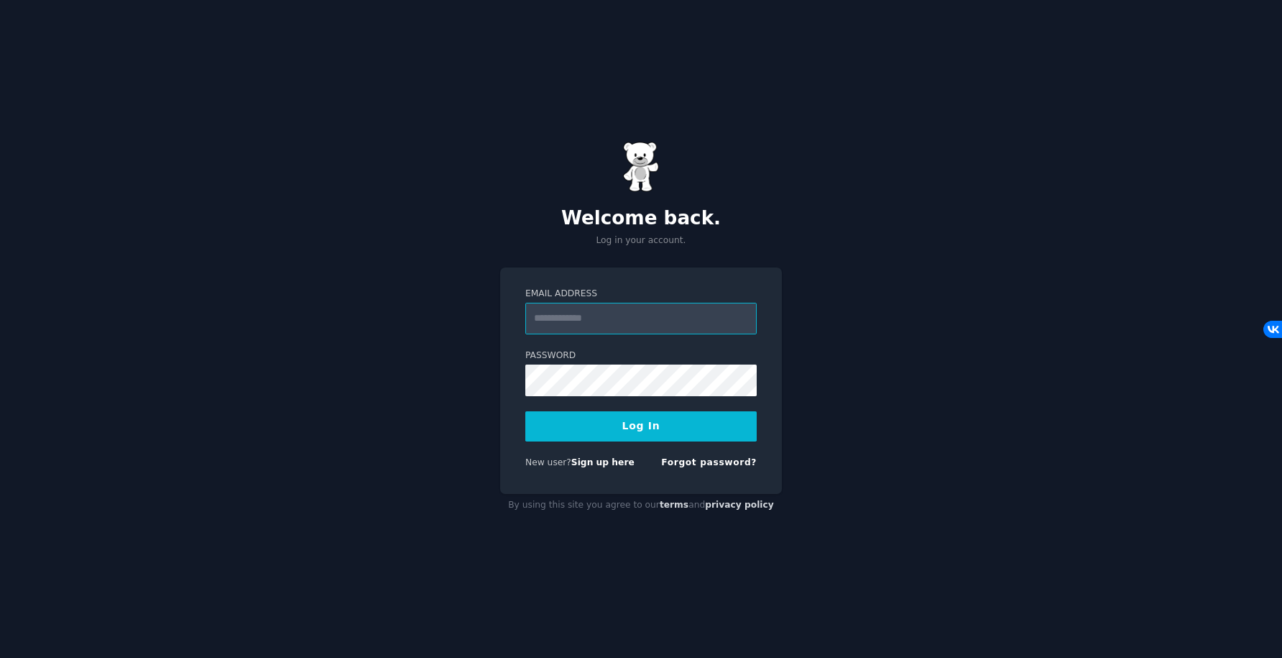
click at [726, 308] on input "Email Address" at bounding box center [640, 319] width 231 height 32
click at [696, 331] on input "**********" at bounding box center [640, 319] width 231 height 32
click at [696, 330] on input "**********" at bounding box center [640, 319] width 231 height 32
type input "**********"
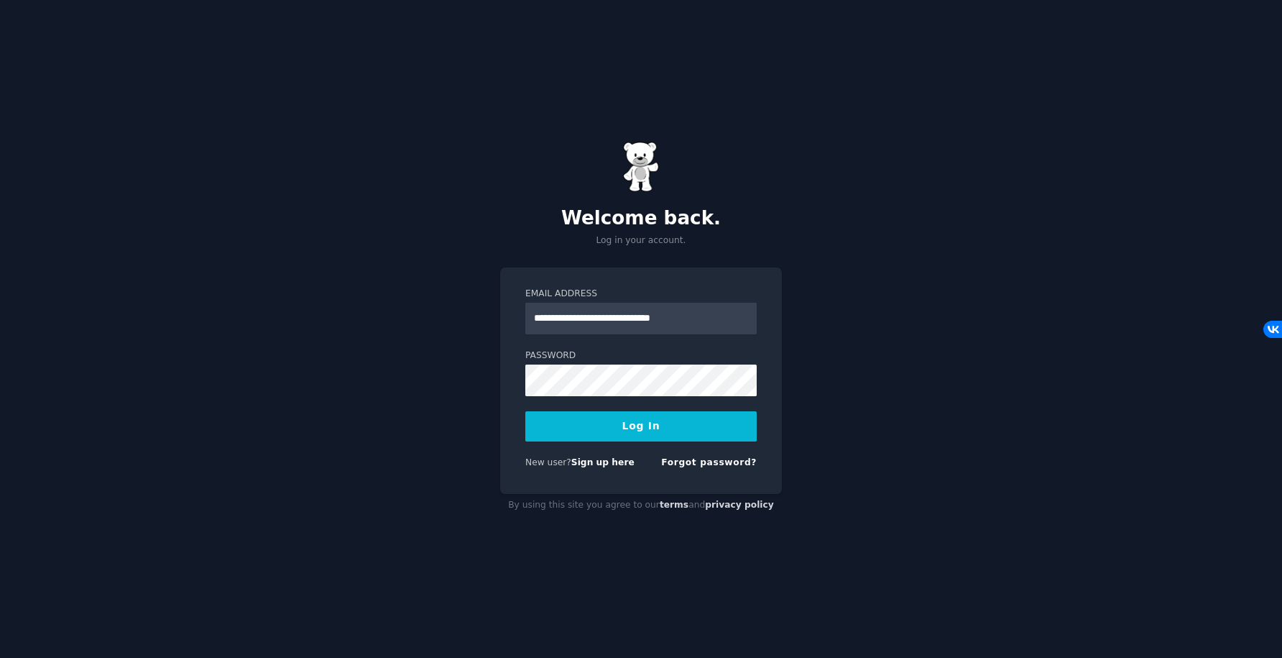
click at [663, 423] on button "Log In" at bounding box center [640, 426] width 231 height 30
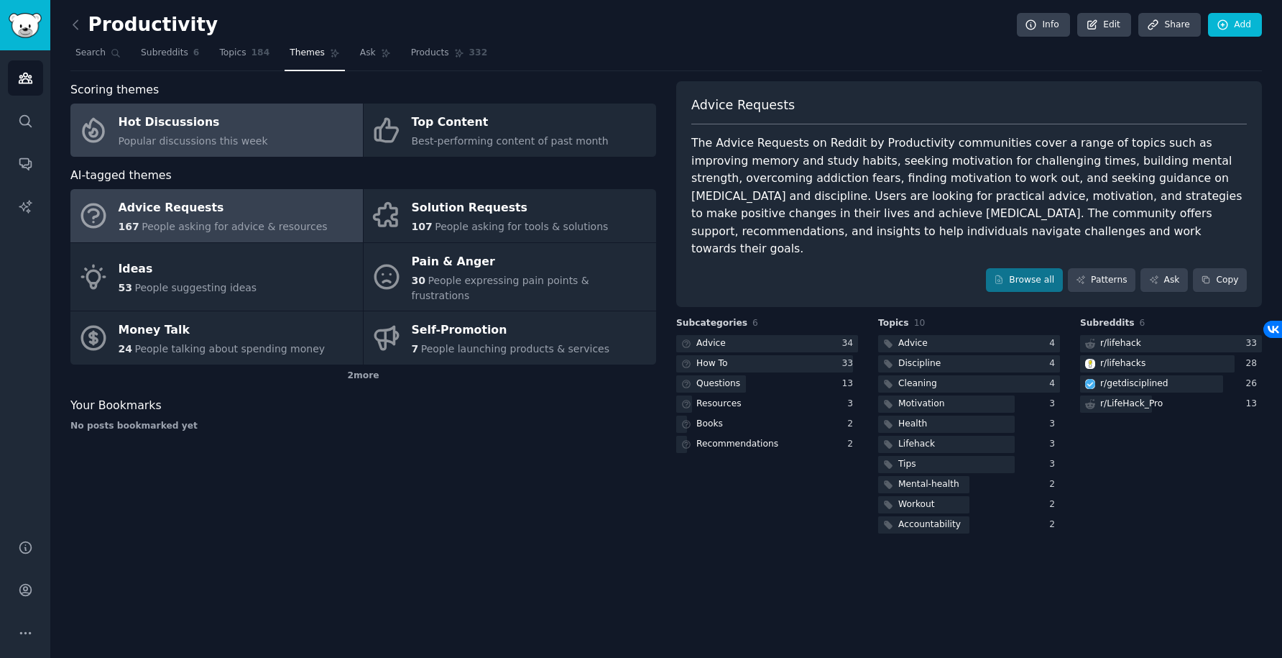
click at [266, 121] on link "Hot Discussions Popular discussions this week" at bounding box center [216, 129] width 293 height 53
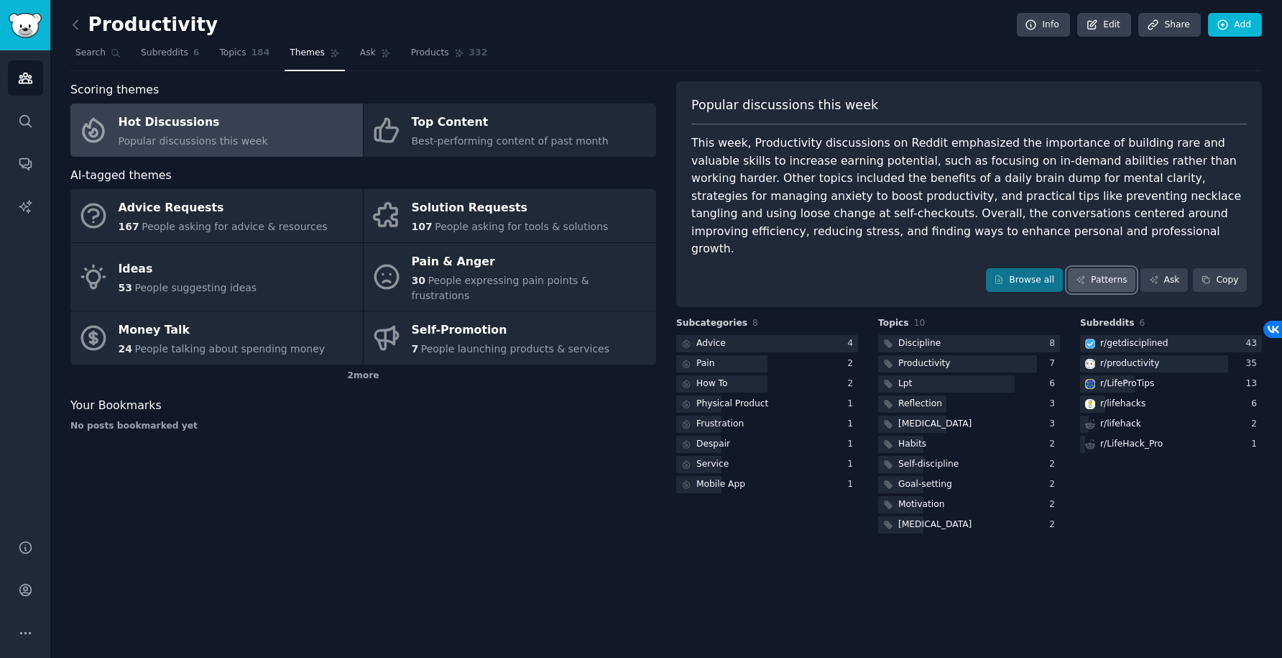
click at [1084, 275] on icon at bounding box center [1081, 280] width 10 height 10
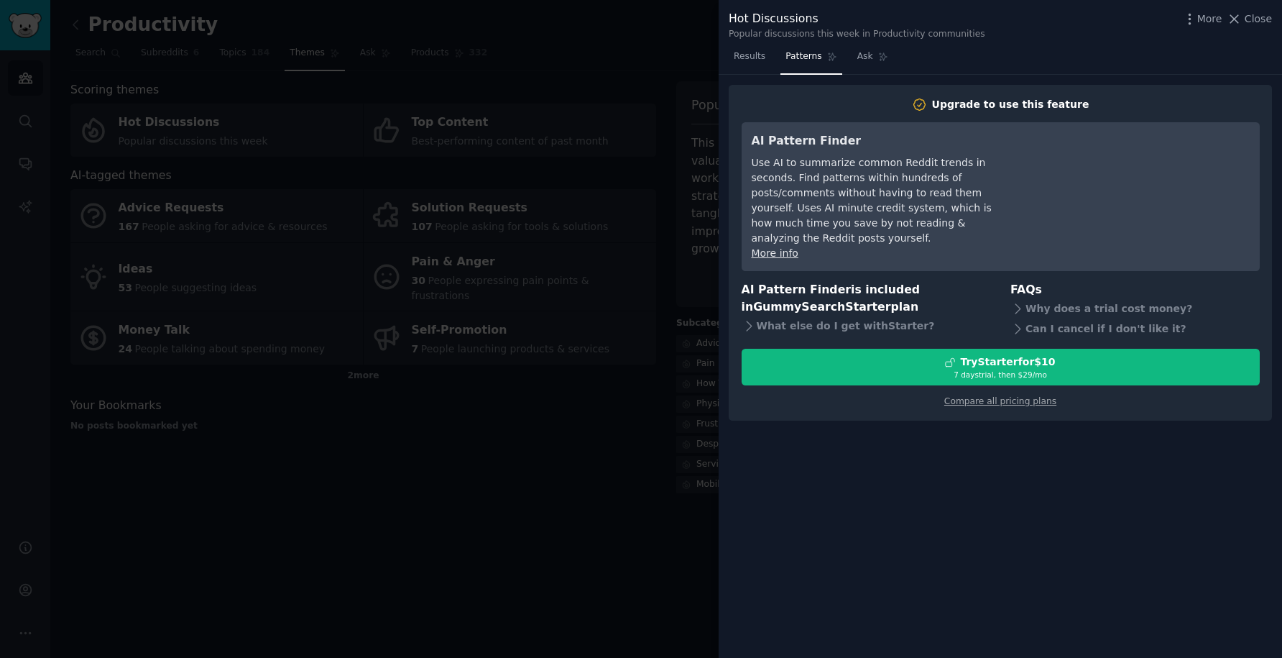
click at [689, 147] on div at bounding box center [641, 329] width 1282 height 658
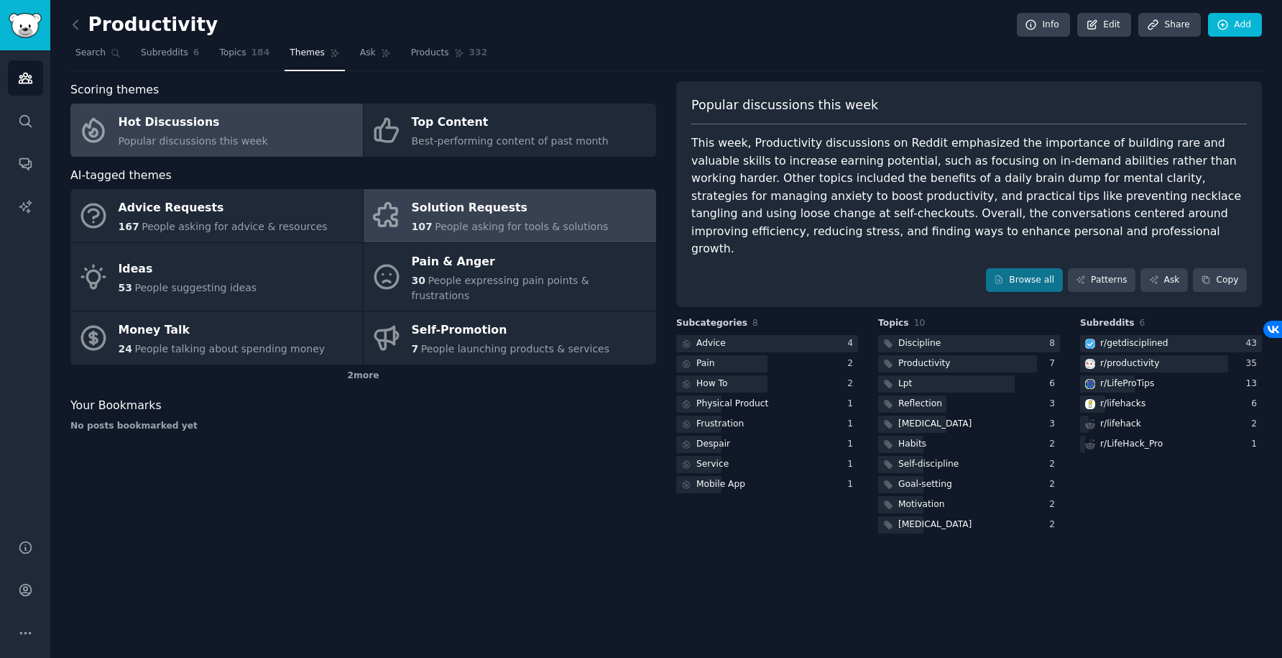
click at [569, 206] on div "Solution Requests" at bounding box center [510, 208] width 197 height 23
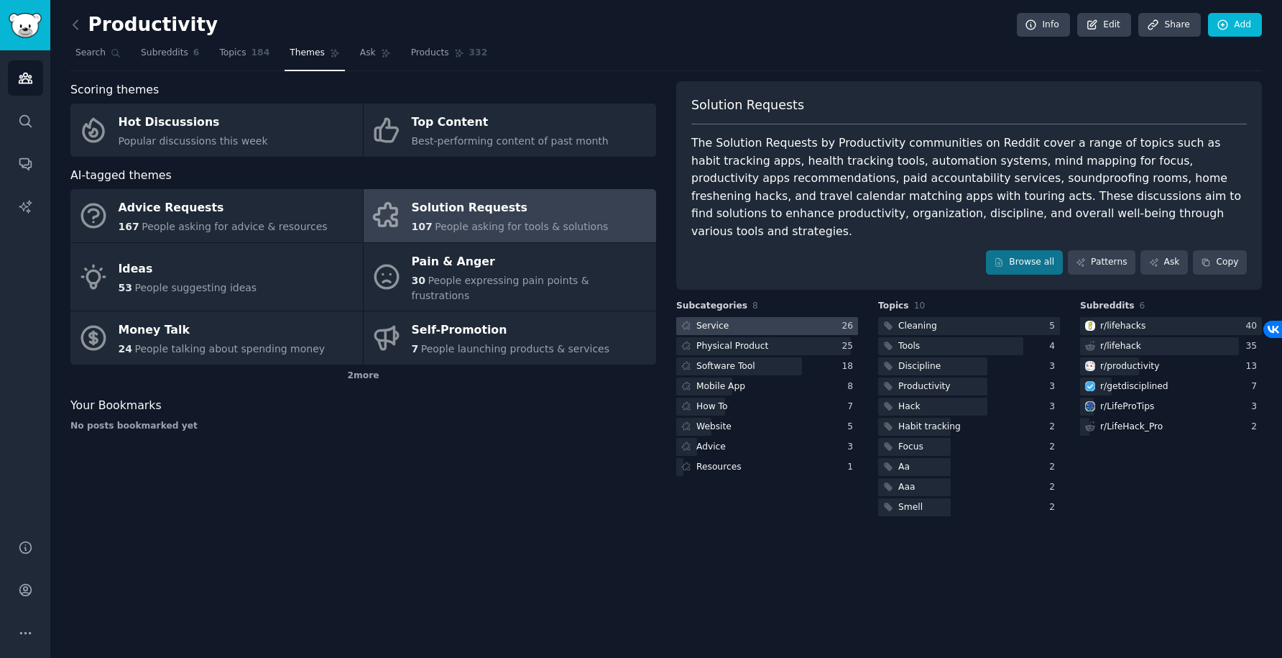
click at [743, 317] on div at bounding box center [767, 326] width 182 height 18
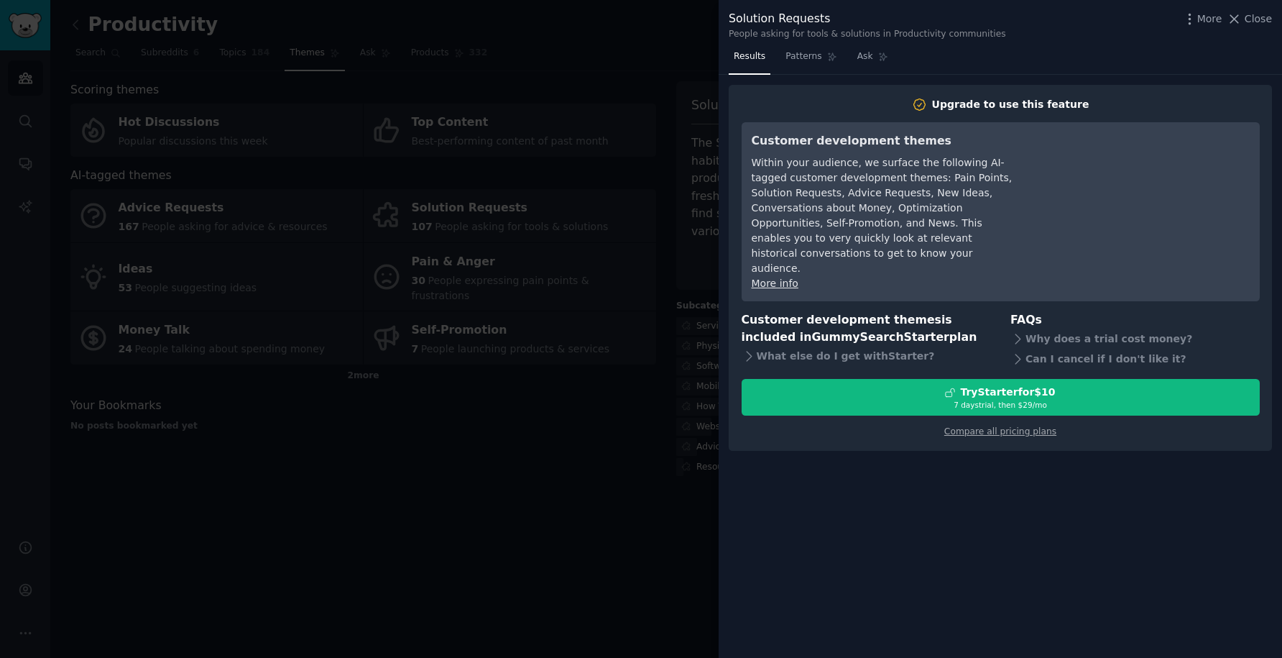
click at [637, 213] on div at bounding box center [641, 329] width 1282 height 658
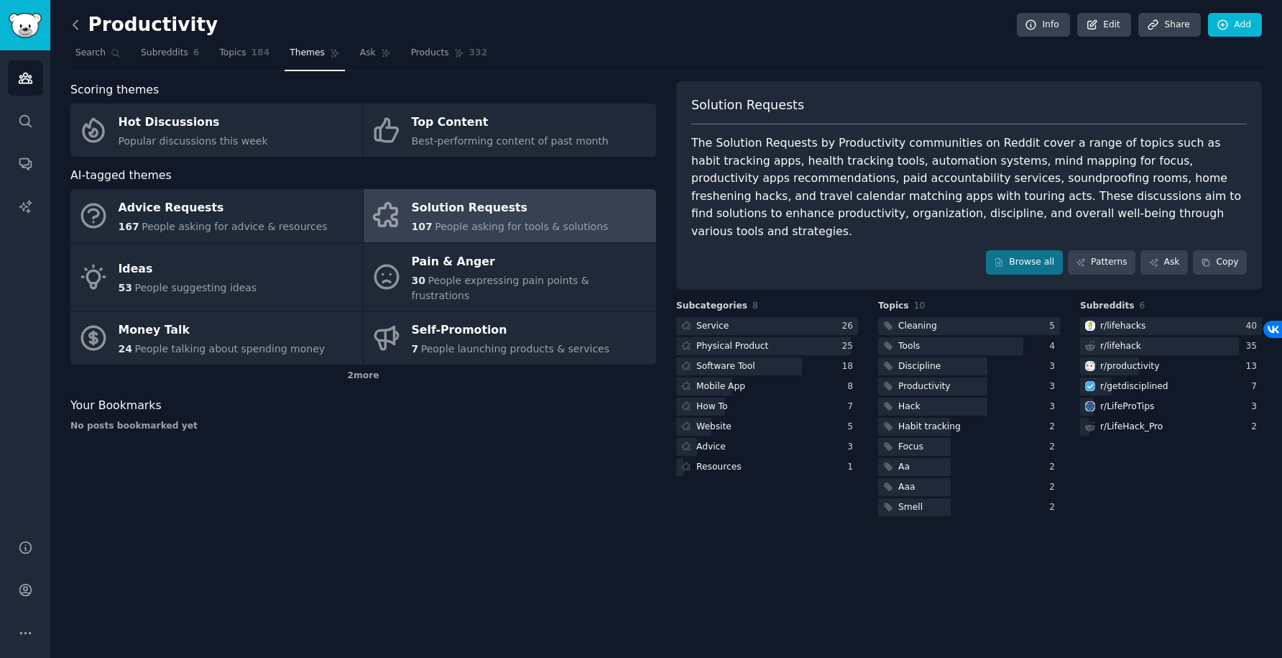
click at [78, 22] on icon at bounding box center [75, 24] width 15 height 15
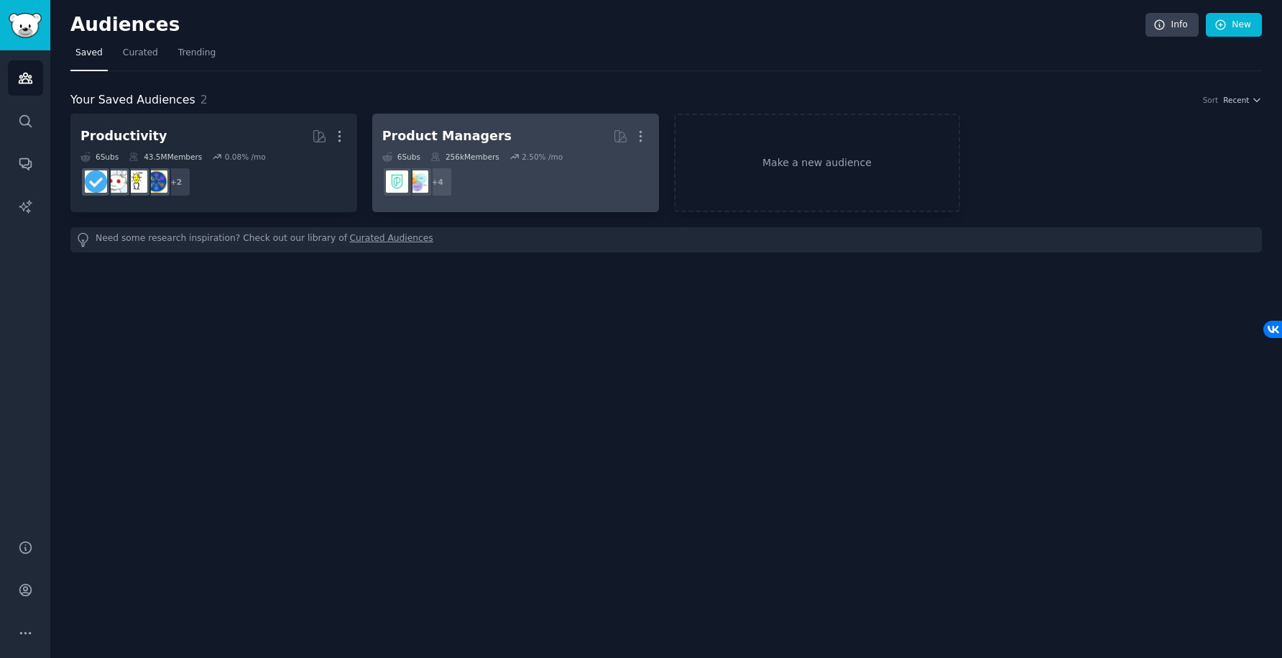
click at [486, 152] on div "256k Members" at bounding box center [465, 157] width 69 height 10
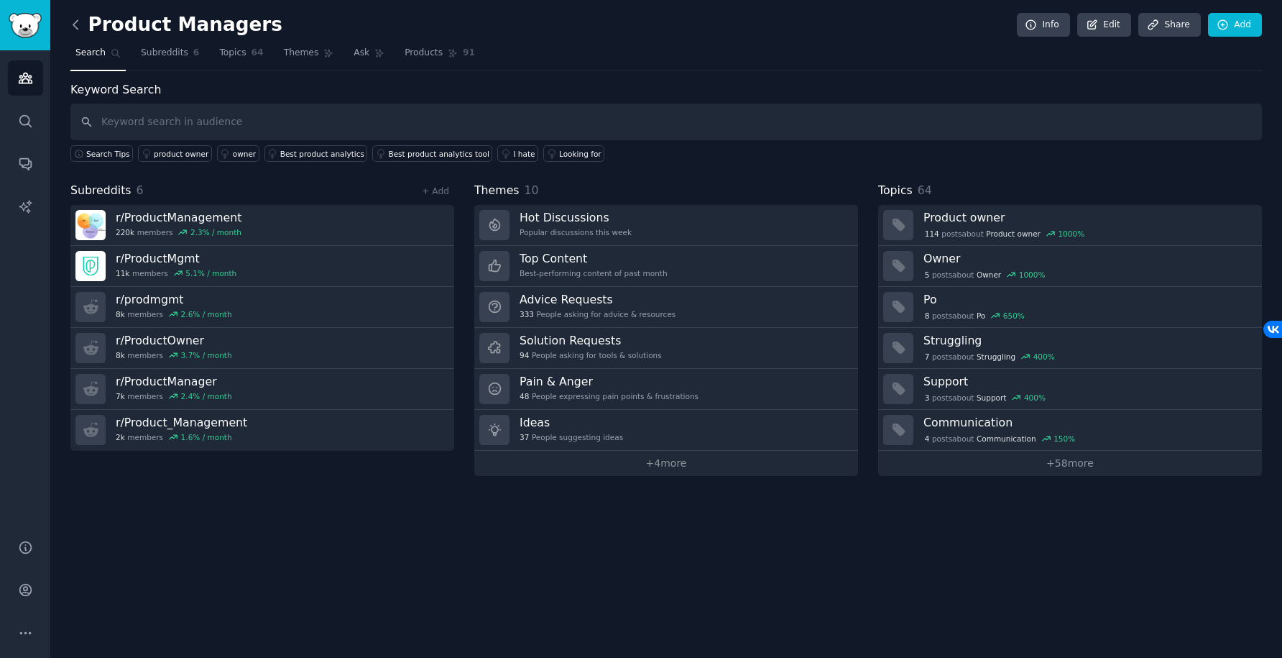
click at [74, 19] on icon at bounding box center [75, 24] width 15 height 15
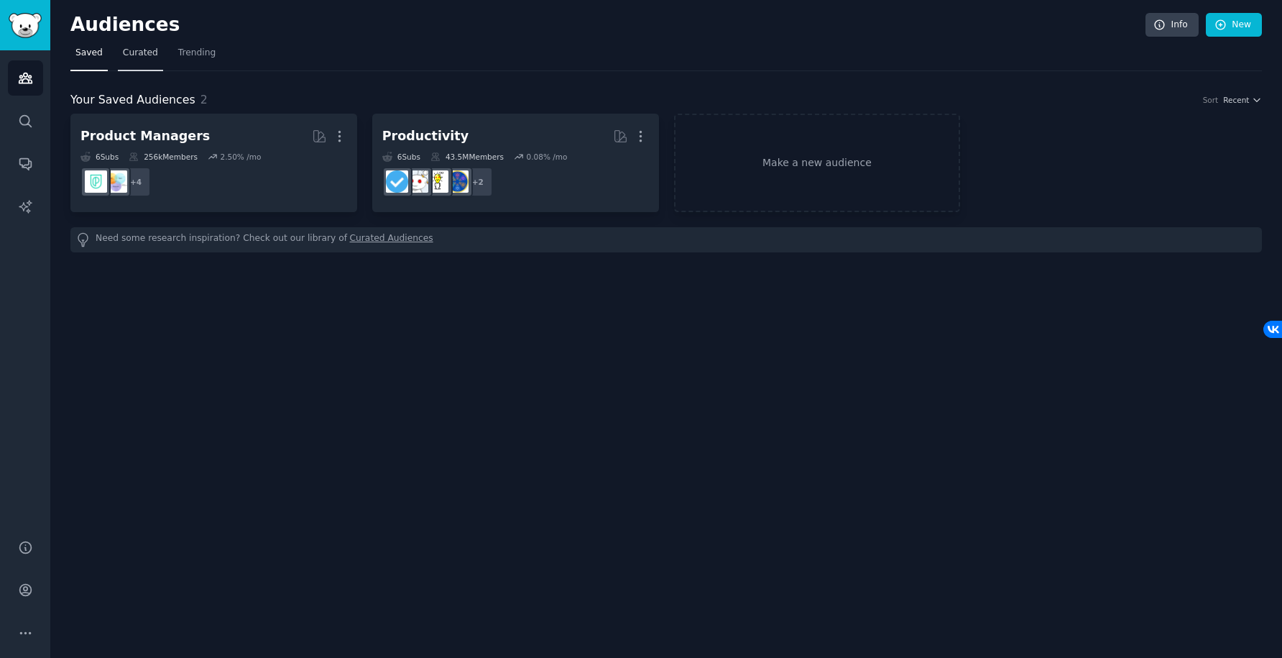
click at [139, 52] on span "Curated" at bounding box center [140, 53] width 35 height 13
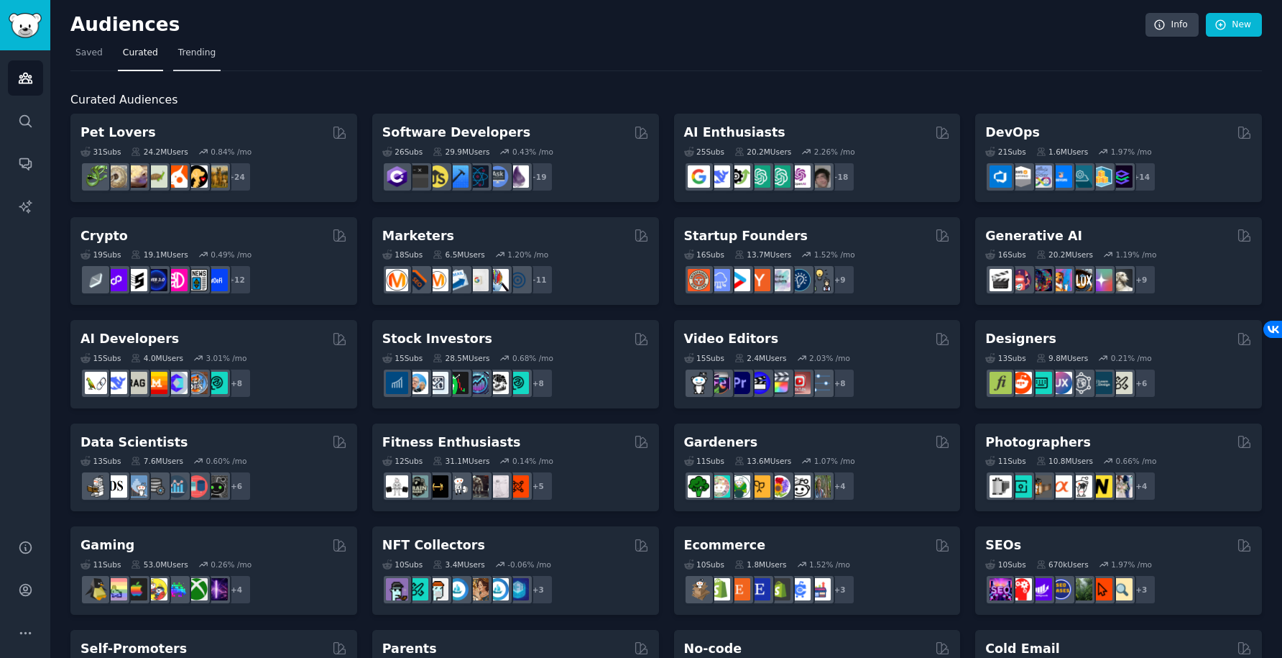
click at [187, 51] on span "Trending" at bounding box center [196, 53] width 37 height 13
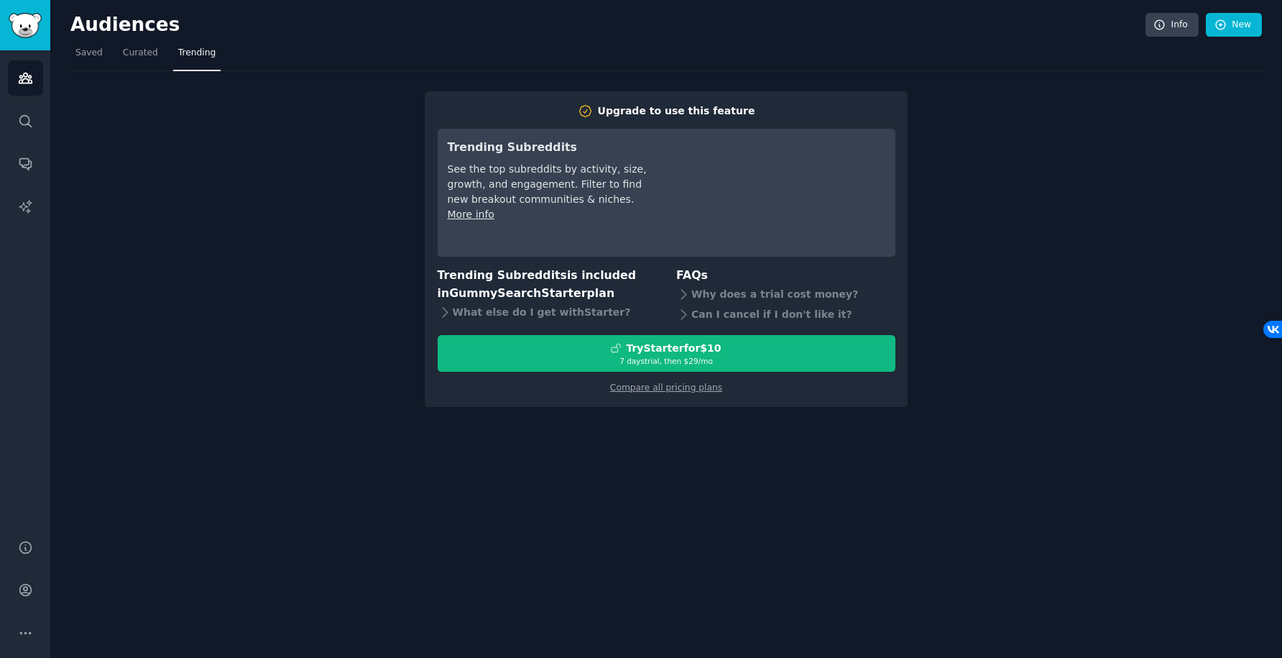
click at [209, 157] on div "Upgrade to use this feature Trending Subreddits See the top subreddits by activ…" at bounding box center [666, 239] width 1192 height 336
click at [24, 73] on icon "Sidebar" at bounding box center [25, 78] width 13 height 10
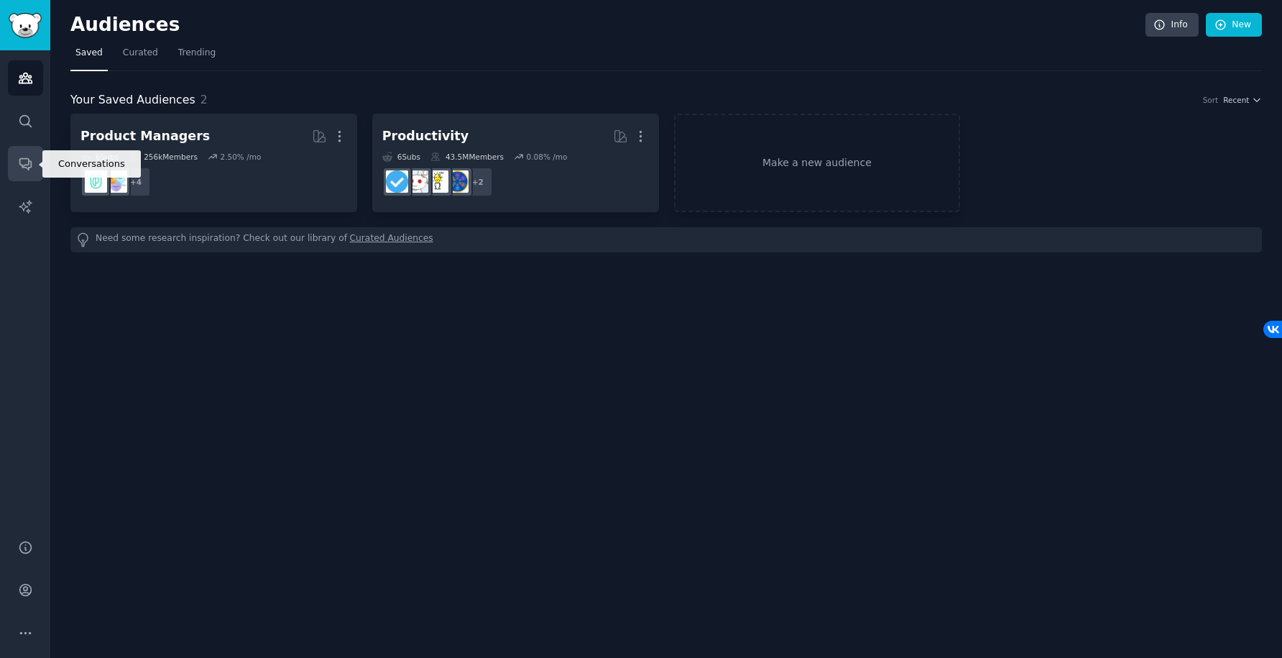
click at [21, 163] on icon "Sidebar" at bounding box center [25, 163] width 15 height 15
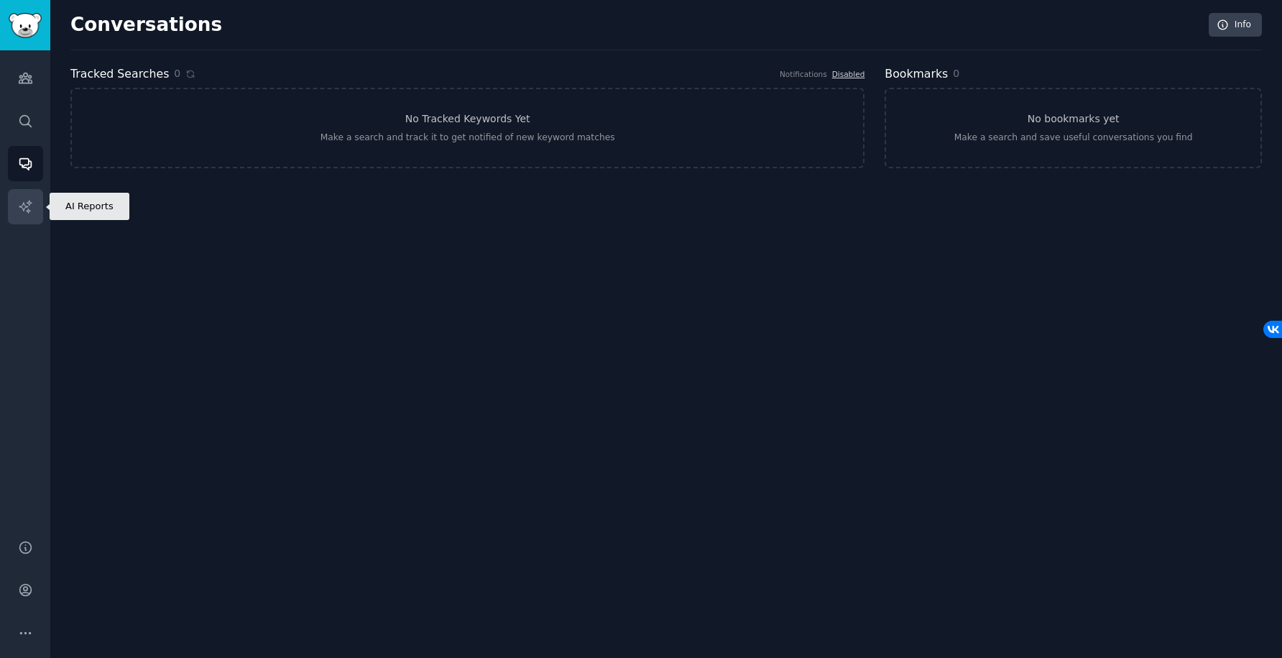
click at [19, 202] on icon "Sidebar" at bounding box center [25, 206] width 15 height 15
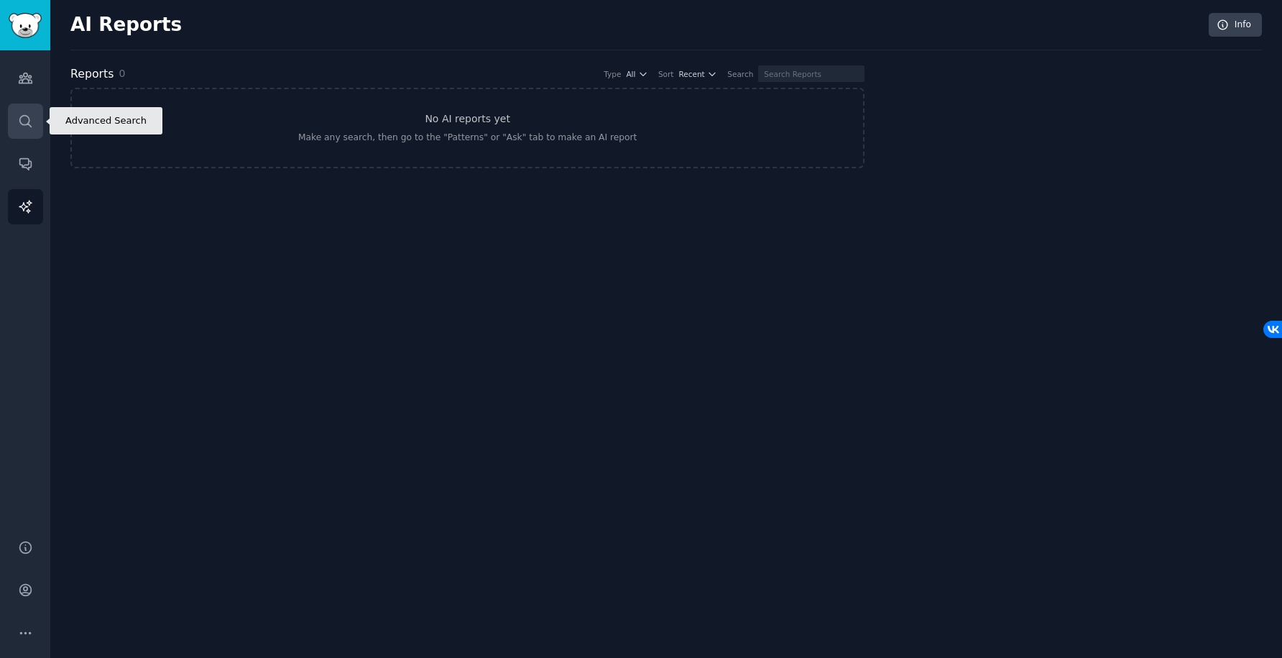
click at [23, 118] on icon "Sidebar" at bounding box center [25, 121] width 15 height 15
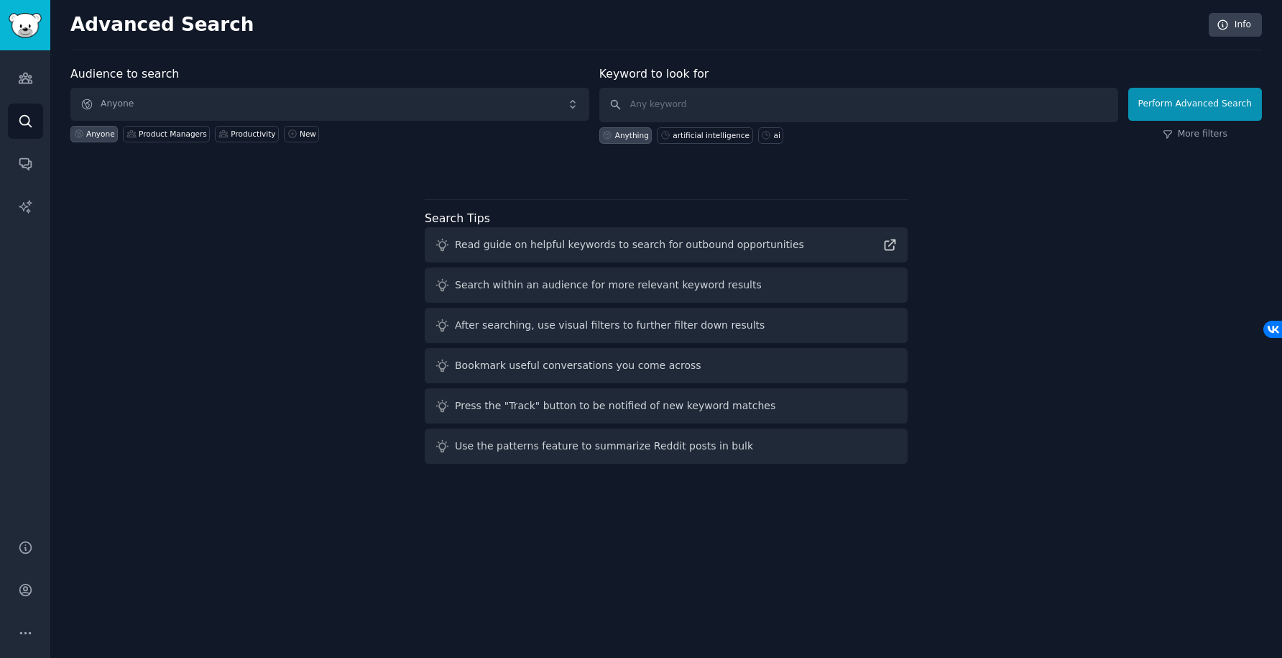
click at [21, 100] on div "Audiences Search Conversations AI Reports" at bounding box center [25, 285] width 50 height 471
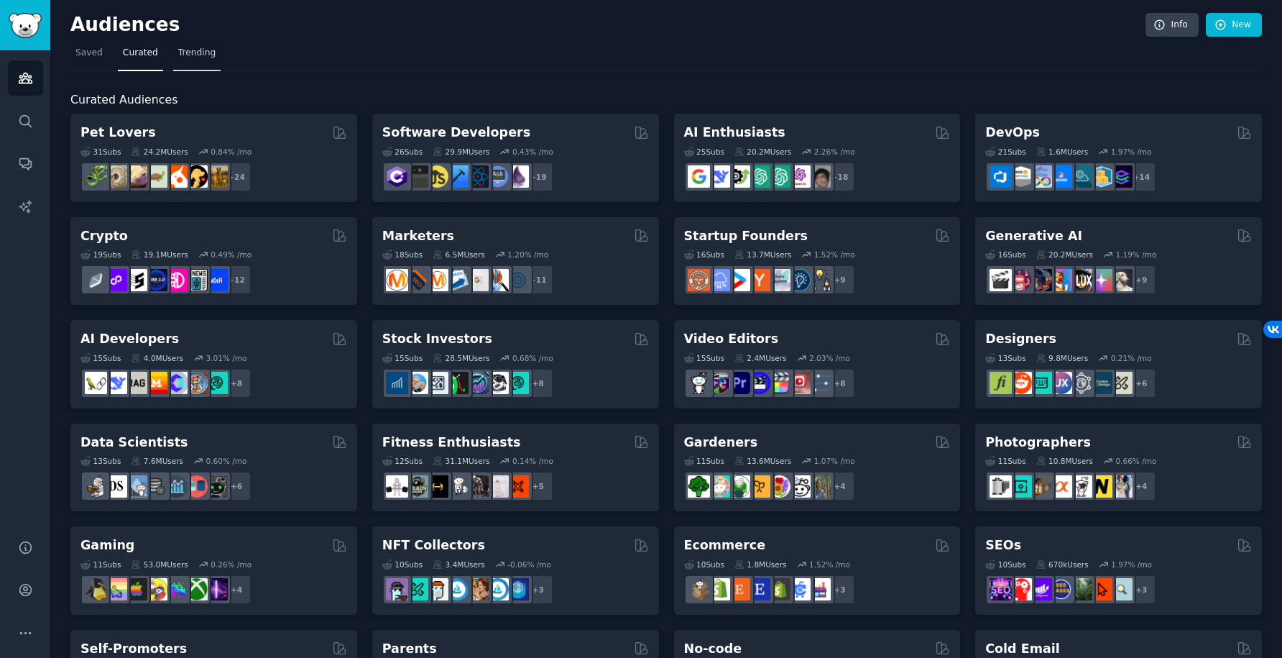
click at [209, 59] on link "Trending" at bounding box center [196, 56] width 47 height 29
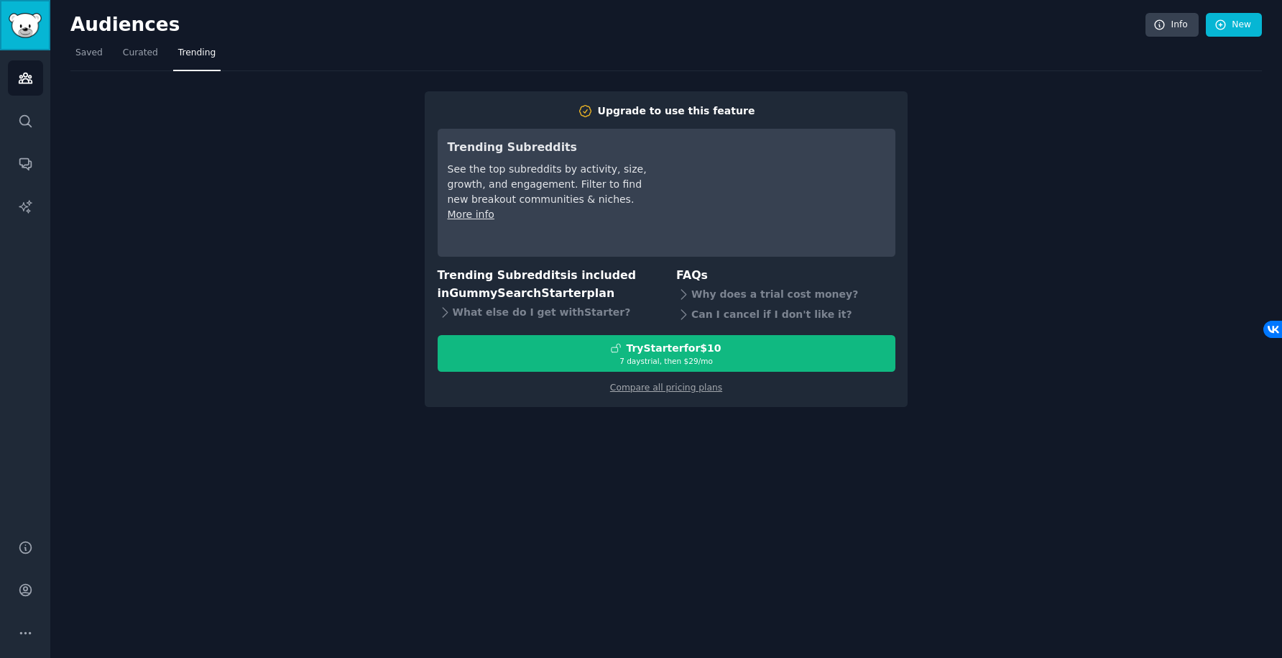
click at [30, 24] on img "Sidebar" at bounding box center [25, 25] width 33 height 25
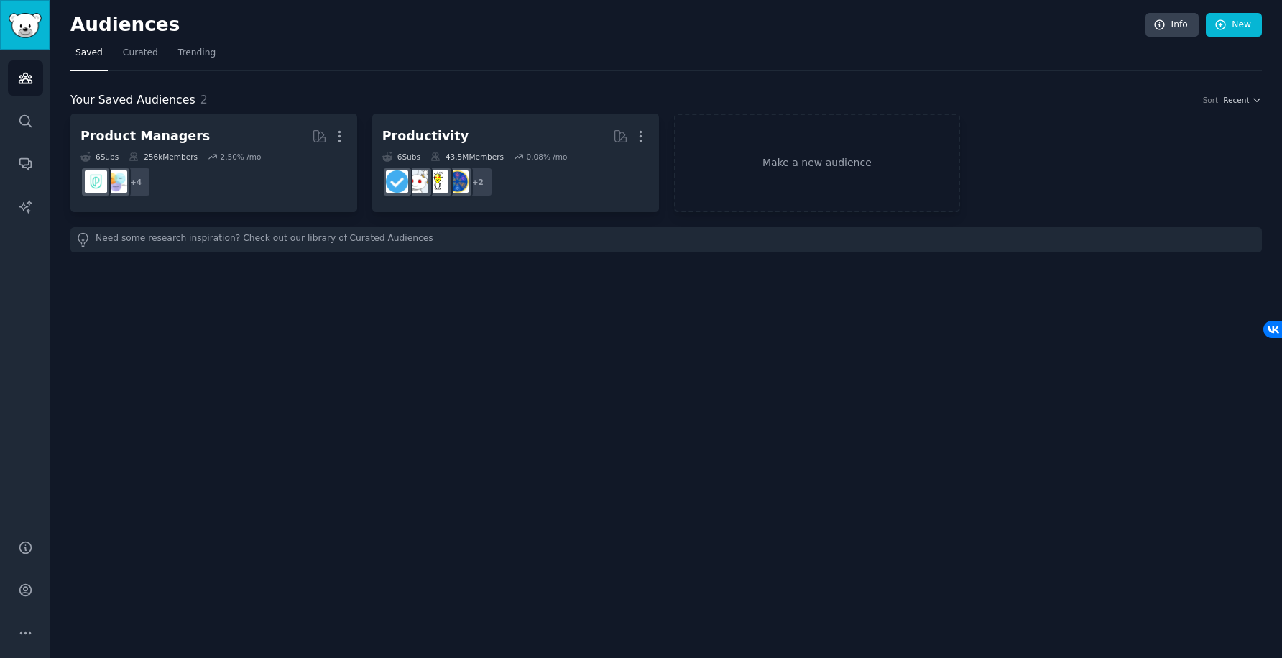
click at [30, 24] on img "Sidebar" at bounding box center [25, 25] width 33 height 25
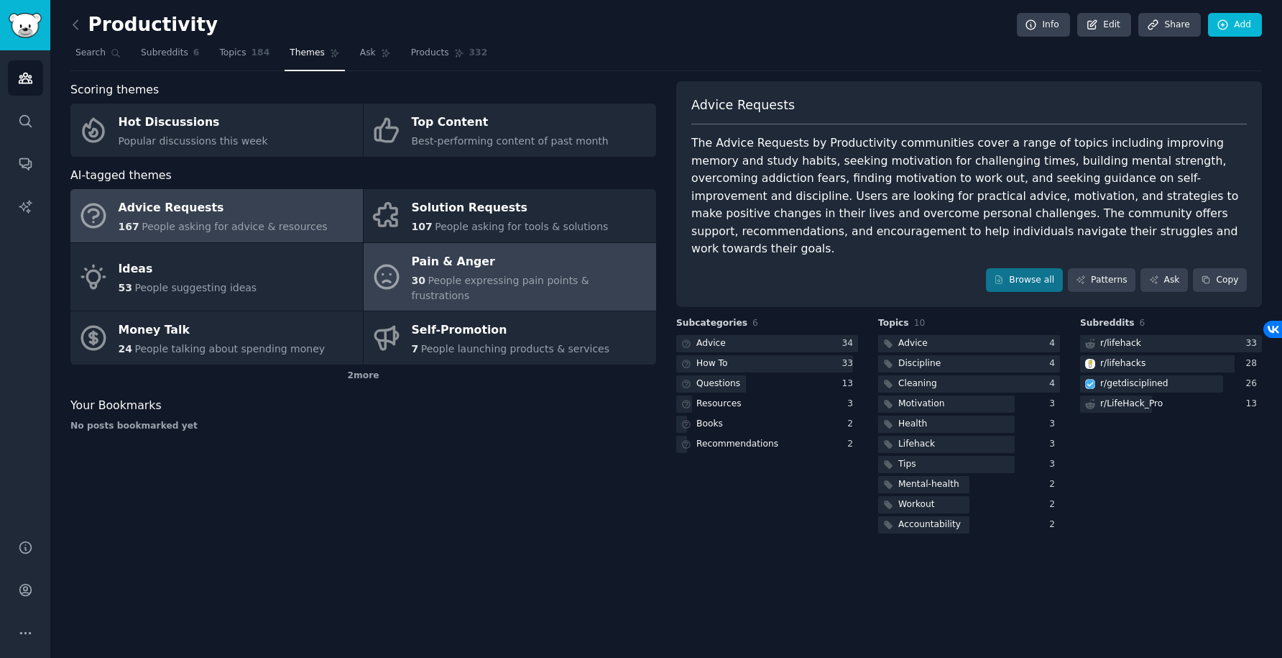
click at [456, 272] on div "Pain & Anger" at bounding box center [530, 261] width 237 height 23
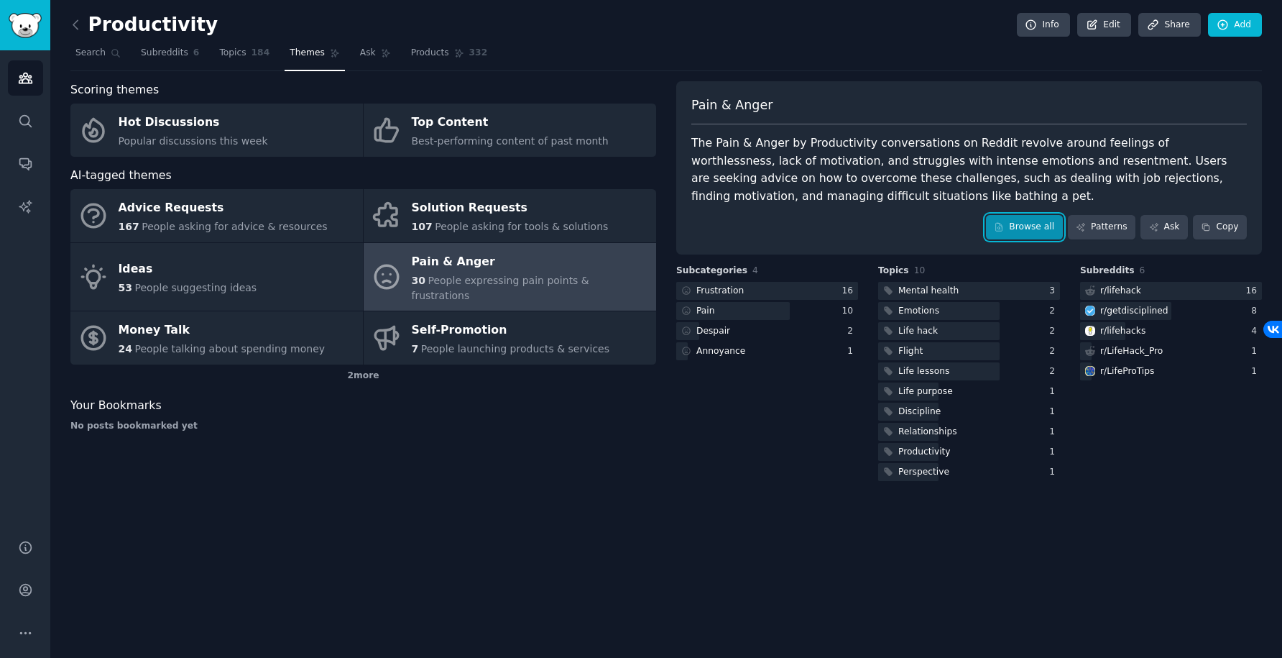
click at [1011, 226] on link "Browse all" at bounding box center [1024, 227] width 77 height 24
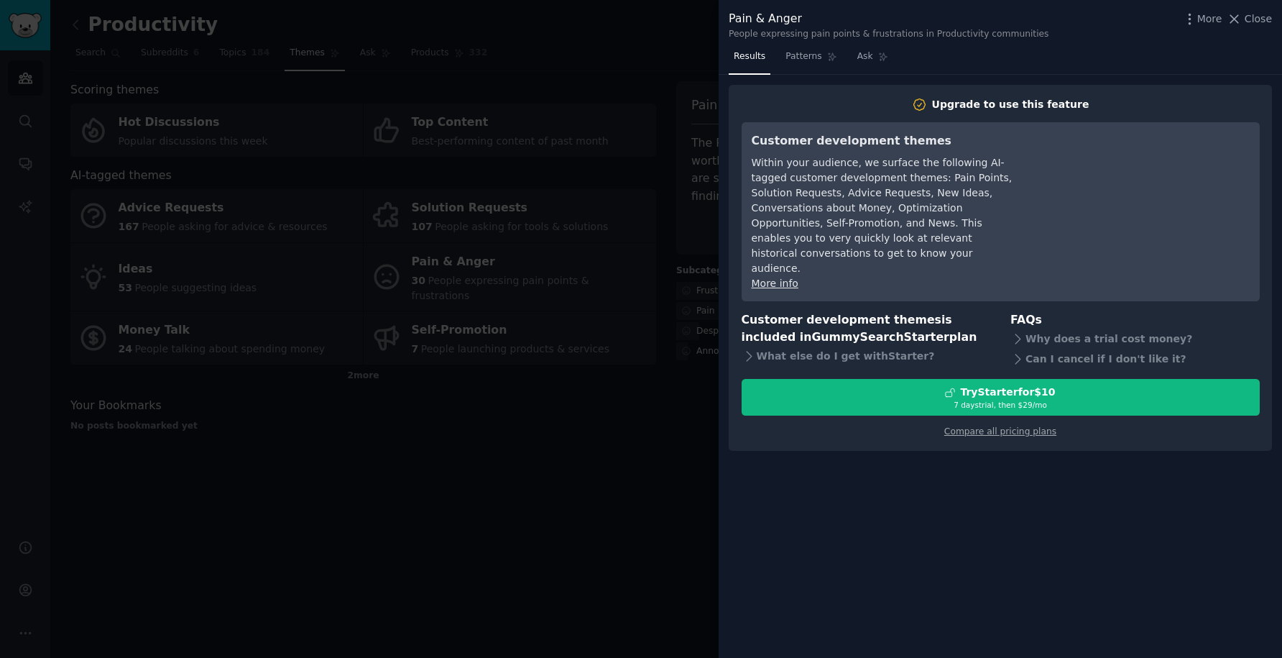
click at [639, 242] on div at bounding box center [641, 329] width 1282 height 658
